Goal: Navigation & Orientation: Find specific page/section

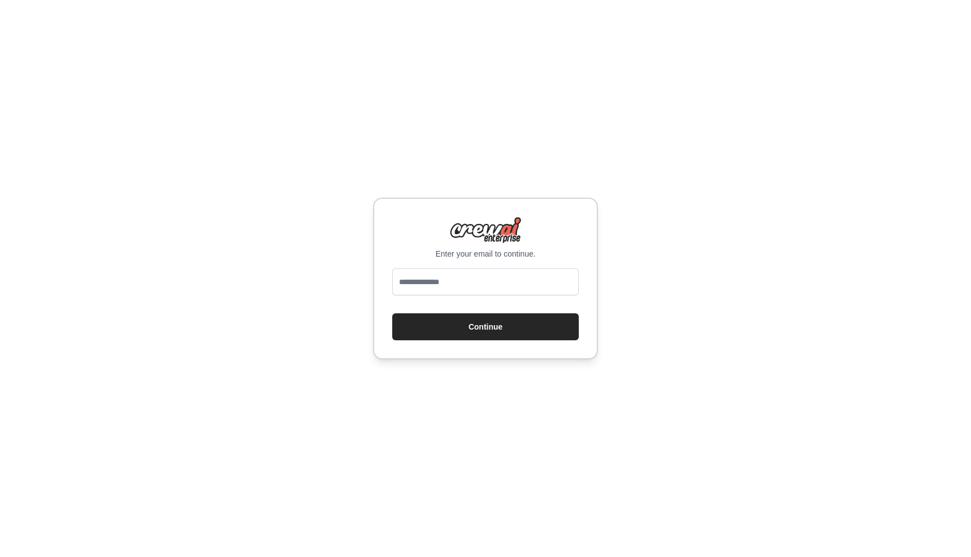
click at [468, 284] on input "email" at bounding box center [485, 282] width 186 height 27
type input "**********"
click at [458, 331] on button "Continue" at bounding box center [485, 326] width 186 height 27
click at [490, 325] on button "Continue" at bounding box center [485, 326] width 186 height 27
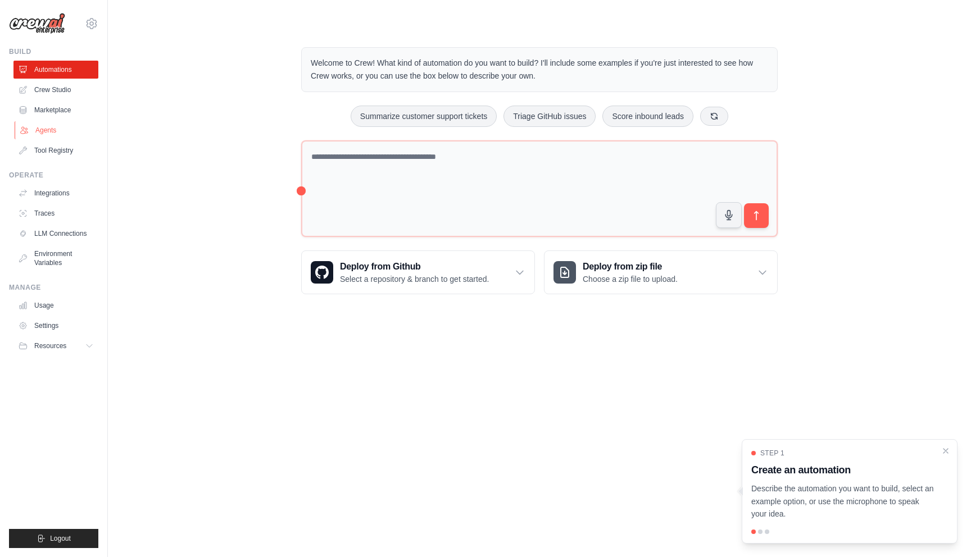
click at [40, 134] on link "Agents" at bounding box center [57, 130] width 85 height 18
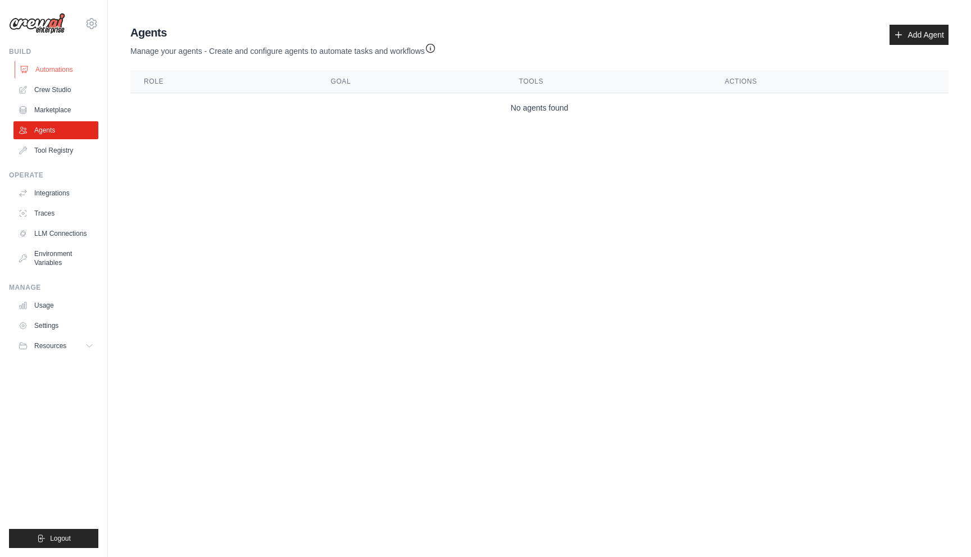
click at [75, 68] on link "Automations" at bounding box center [57, 70] width 85 height 18
